Goal: Task Accomplishment & Management: Use online tool/utility

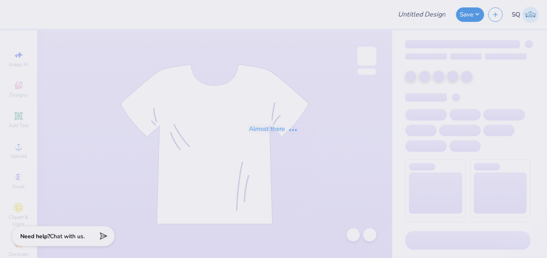
type input "test"
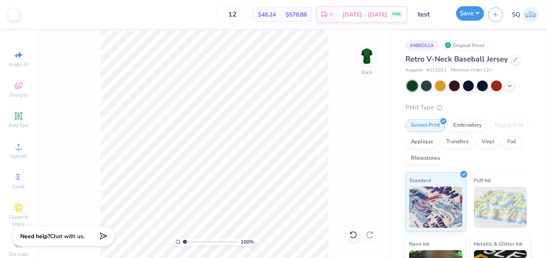
click at [466, 16] on button "Save" at bounding box center [470, 13] width 28 height 14
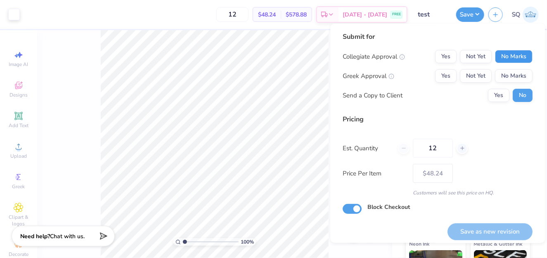
click at [501, 54] on button "No Marks" at bounding box center [514, 56] width 38 height 13
click at [500, 72] on button "No Marks" at bounding box center [514, 75] width 38 height 13
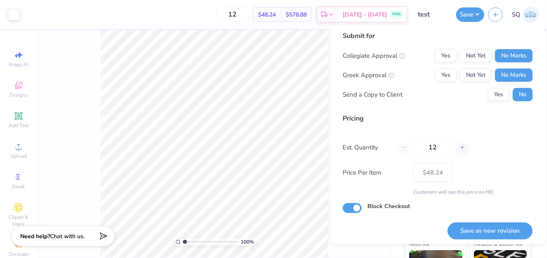
scroll to position [5, 0]
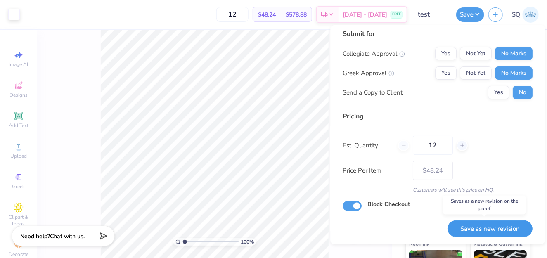
click at [485, 226] on button "Save as new revision" at bounding box center [490, 228] width 85 height 17
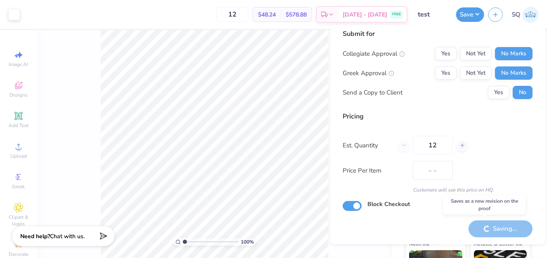
type input "$48.24"
